Goal: Find specific page/section: Find specific page/section

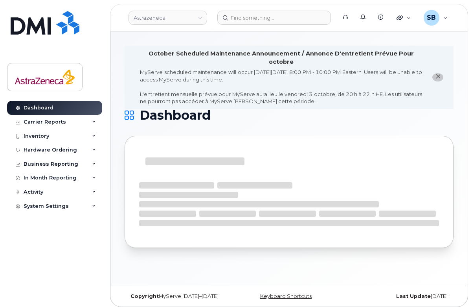
click at [437, 77] on icon "close notification" at bounding box center [438, 76] width 5 height 5
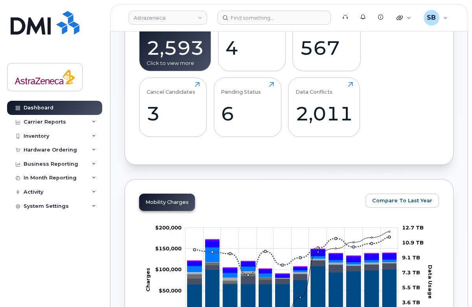
scroll to position [260, 0]
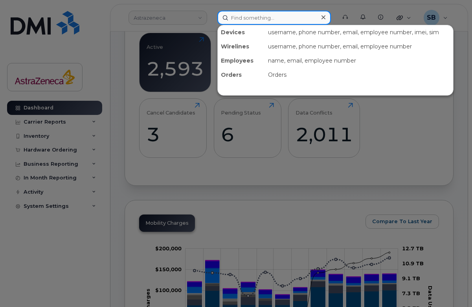
click at [237, 15] on input at bounding box center [274, 18] width 114 height 14
paste input "[PERSON_NAME]"
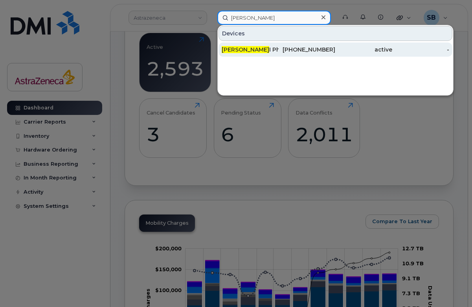
type input "[PERSON_NAME]"
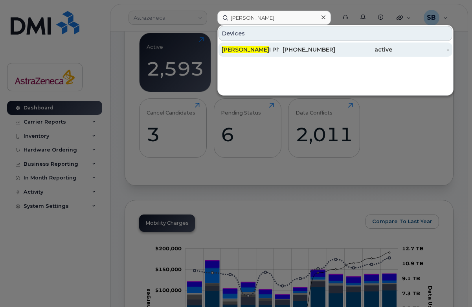
click at [283, 55] on div "[PHONE_NUMBER]" at bounding box center [307, 49] width 57 height 14
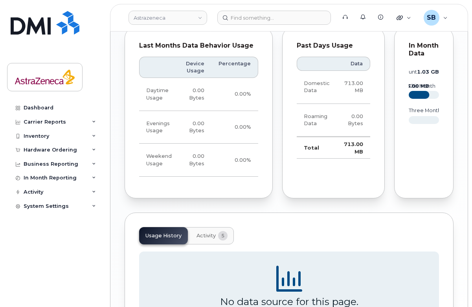
scroll to position [528, 0]
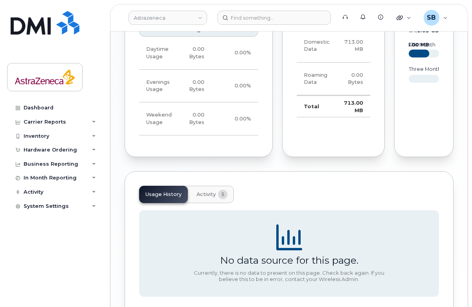
click at [218, 190] on span "5" at bounding box center [222, 194] width 9 height 9
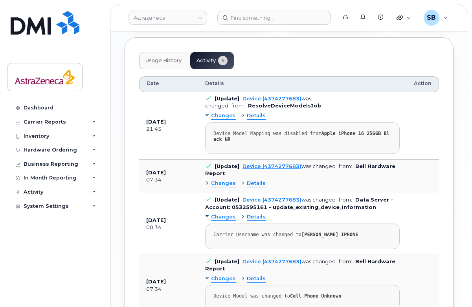
scroll to position [670, 0]
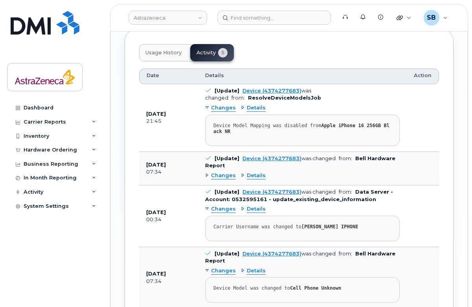
click at [190, 192] on td "Sep 29, 2025 00:34" at bounding box center [168, 216] width 59 height 62
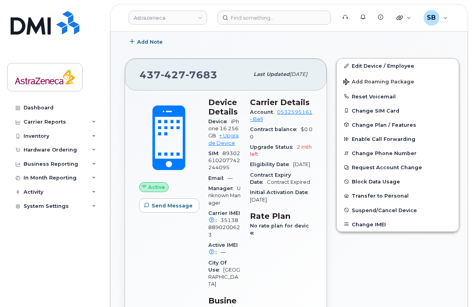
scroll to position [140, 0]
